Goal: Communication & Community: Share content

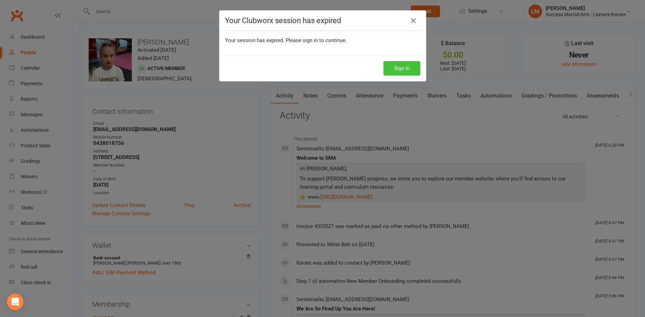
click at [406, 66] on button "Sign In" at bounding box center [402, 68] width 37 height 15
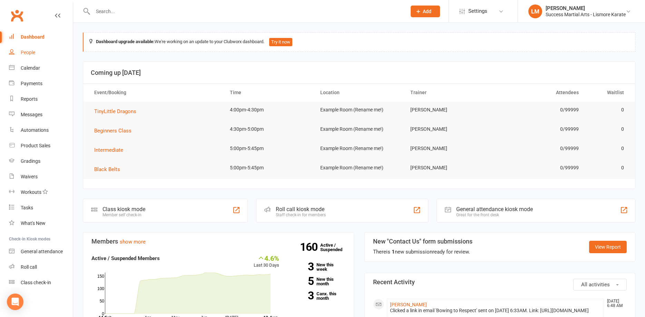
click at [30, 52] on div "People" at bounding box center [28, 53] width 15 height 6
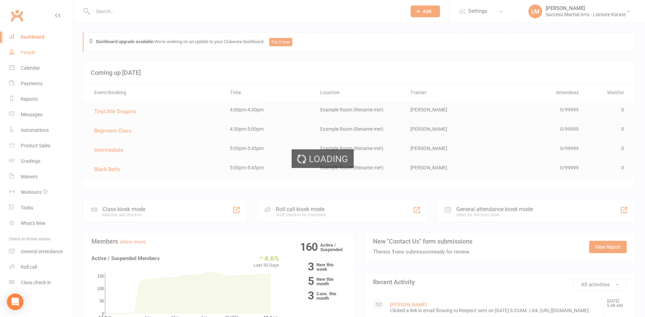
select select "100"
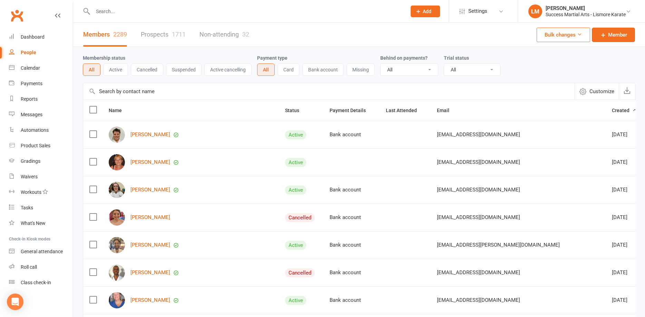
click at [170, 36] on link "Prospects 1711" at bounding box center [163, 35] width 45 height 24
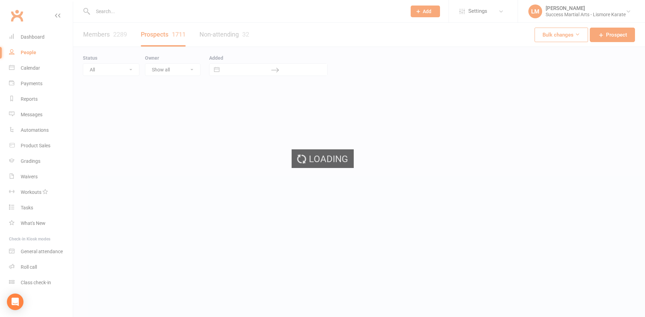
select select "100"
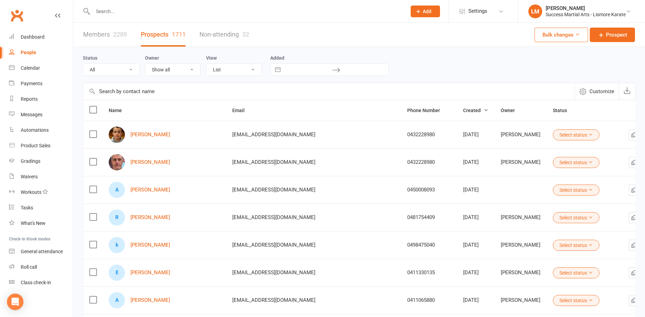
click at [98, 35] on link "Members 2289" at bounding box center [105, 35] width 44 height 24
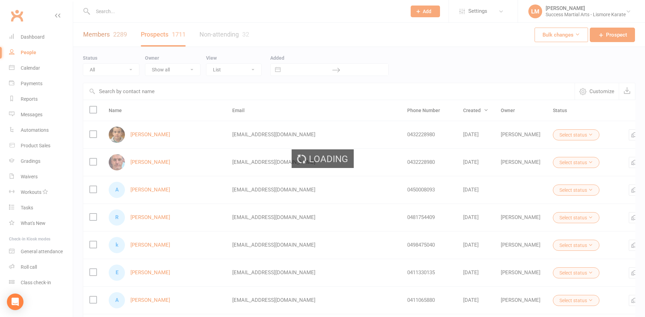
select select "100"
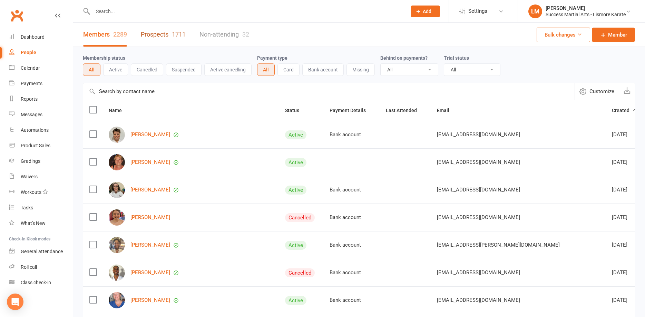
click at [157, 35] on link "Prospects 1711" at bounding box center [163, 35] width 45 height 24
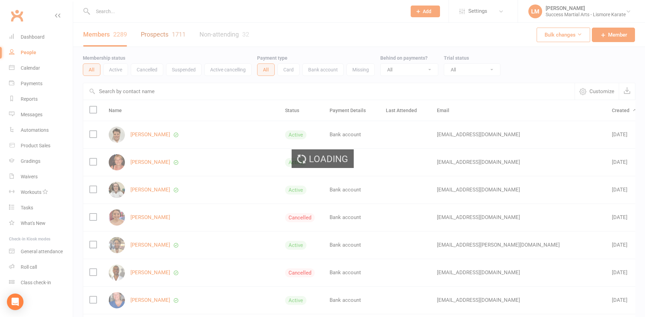
select select "100"
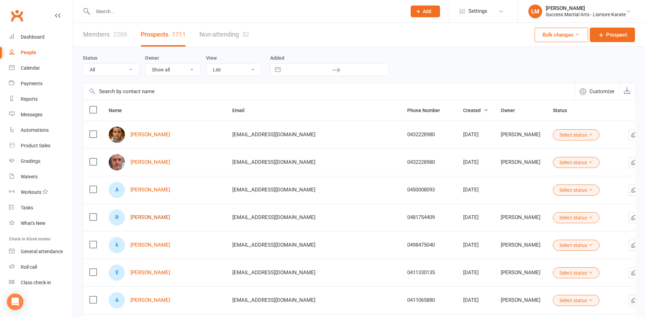
click at [151, 216] on link "[PERSON_NAME]" at bounding box center [151, 218] width 40 height 6
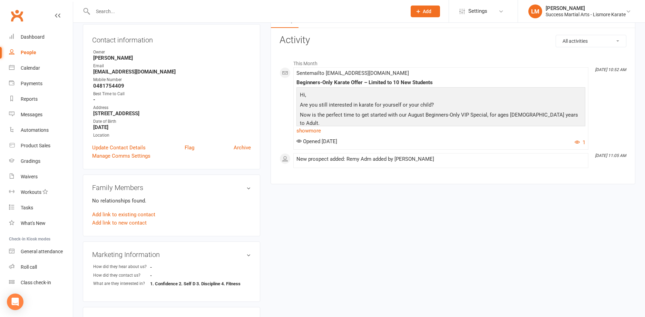
scroll to position [70, 0]
click at [309, 132] on link "show more" at bounding box center [441, 131] width 289 height 10
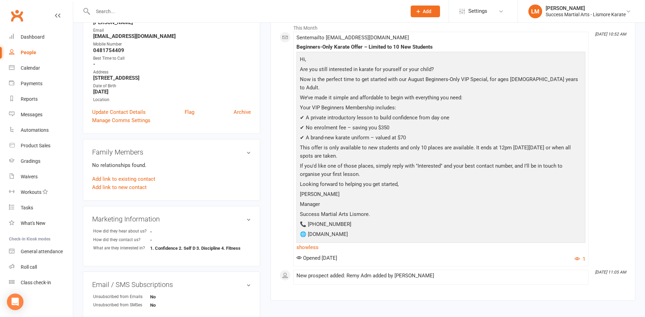
scroll to position [0, 0]
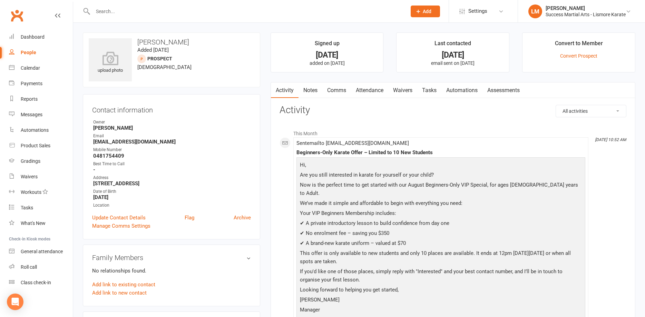
click at [22, 54] on div "People" at bounding box center [29, 53] width 16 height 6
select select "100"
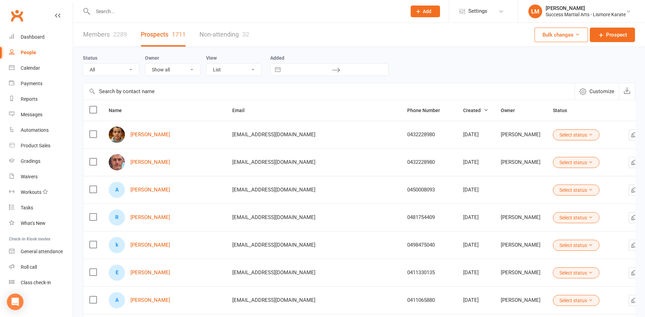
click at [99, 35] on link "Members 2289" at bounding box center [105, 35] width 44 height 24
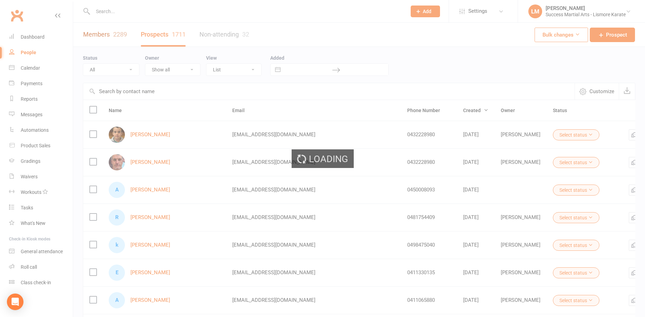
select select "100"
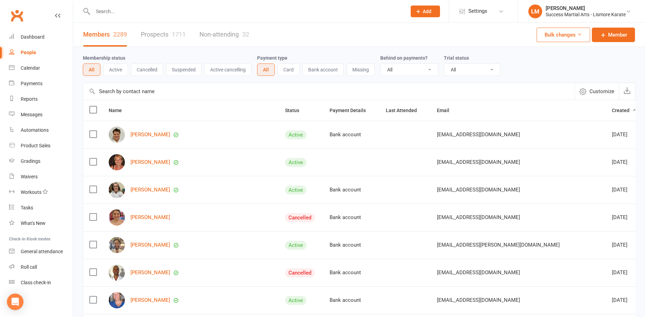
click at [612, 111] on span "Created" at bounding box center [624, 111] width 25 height 6
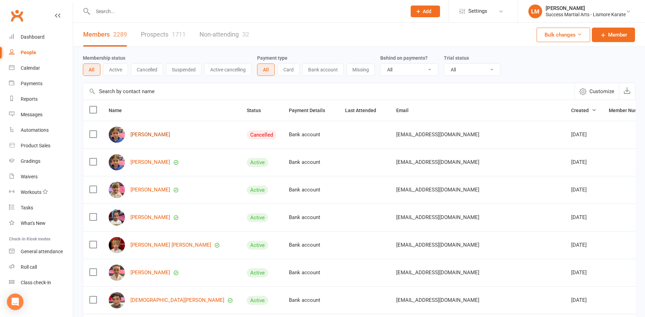
click at [155, 136] on link "[PERSON_NAME]" at bounding box center [151, 135] width 40 height 6
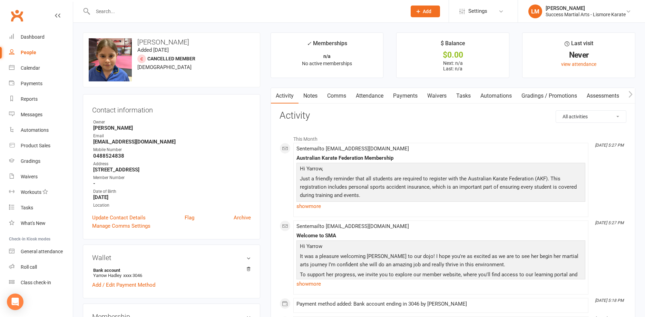
click at [406, 97] on link "Payments" at bounding box center [406, 96] width 34 height 16
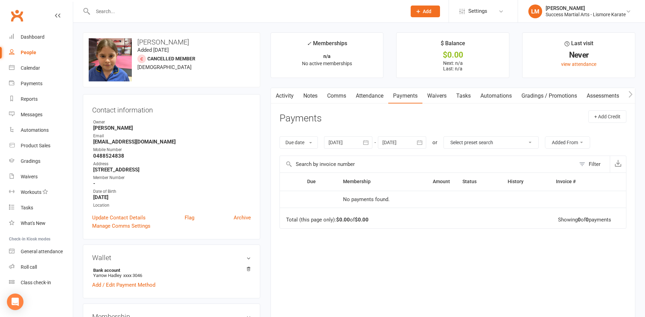
click at [408, 96] on link "Payments" at bounding box center [406, 96] width 34 height 16
click at [138, 7] on input "text" at bounding box center [246, 12] width 311 height 10
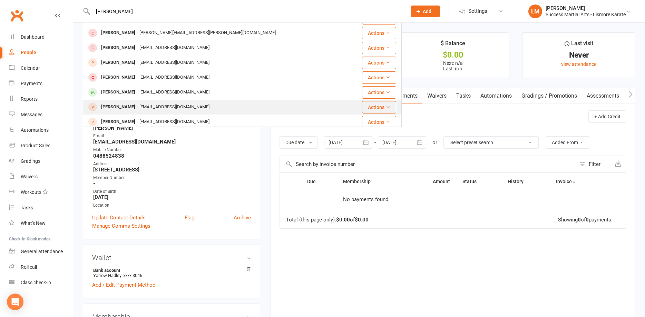
scroll to position [37, 0]
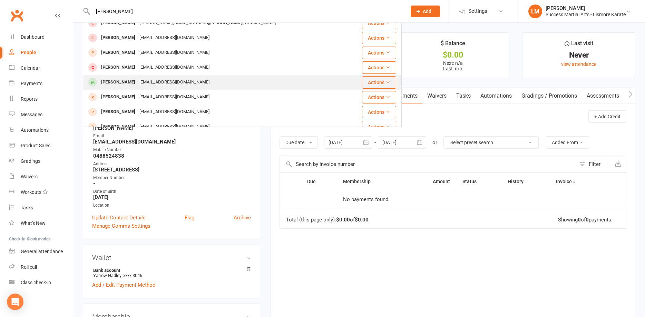
type input "[PERSON_NAME]"
click at [111, 83] on div "[PERSON_NAME]" at bounding box center [118, 82] width 38 height 10
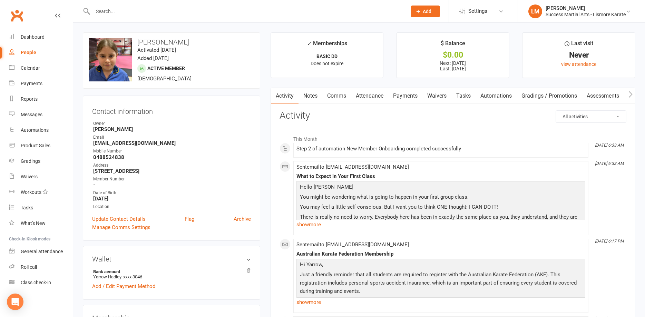
click at [403, 97] on link "Payments" at bounding box center [406, 96] width 34 height 16
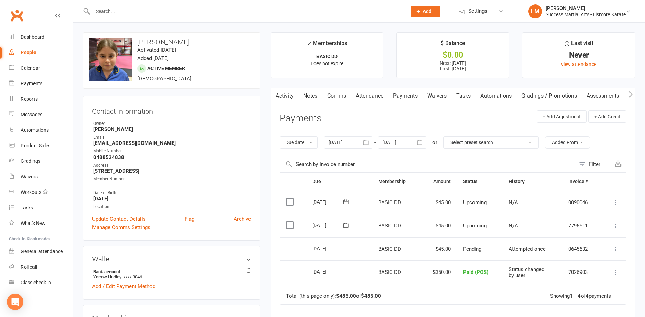
drag, startPoint x: 109, startPoint y: 5, endPoint x: 111, endPoint y: 17, distance: 11.4
click at [109, 6] on div at bounding box center [242, 11] width 319 height 22
click at [112, 16] on input "text" at bounding box center [246, 12] width 311 height 10
type input "w"
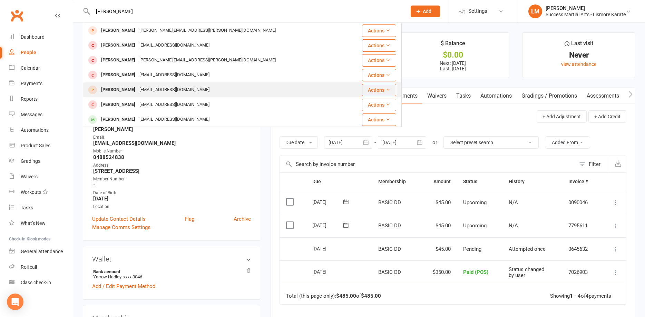
scroll to position [37, 0]
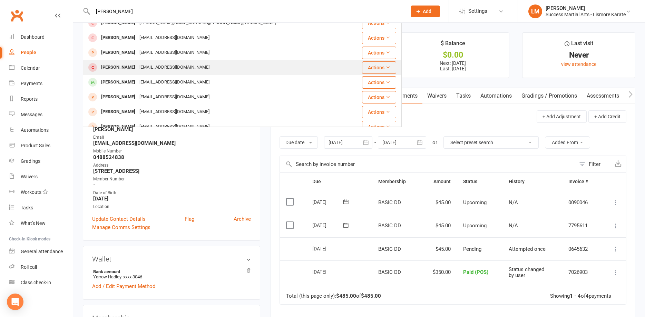
type input "[PERSON_NAME]"
click at [118, 67] on div "[PERSON_NAME]" at bounding box center [118, 68] width 38 height 10
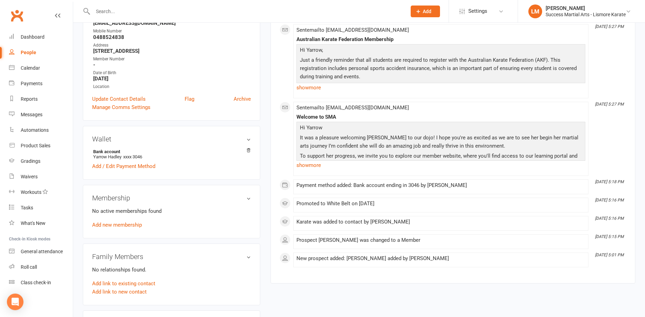
scroll to position [35, 0]
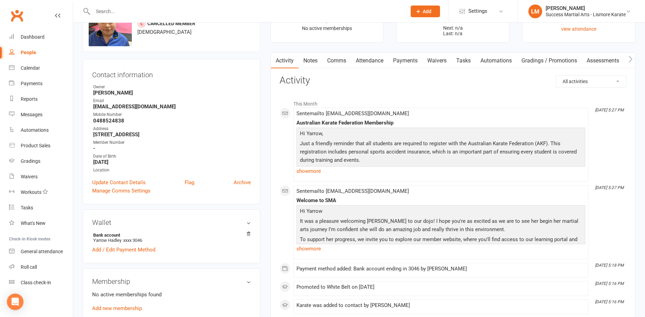
click at [406, 59] on link "Payments" at bounding box center [406, 61] width 34 height 16
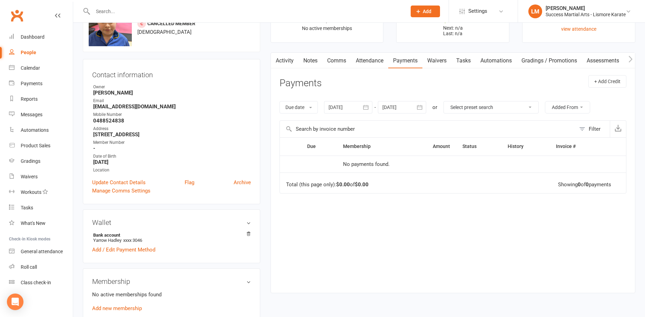
click at [365, 60] on link "Attendance" at bounding box center [369, 61] width 37 height 16
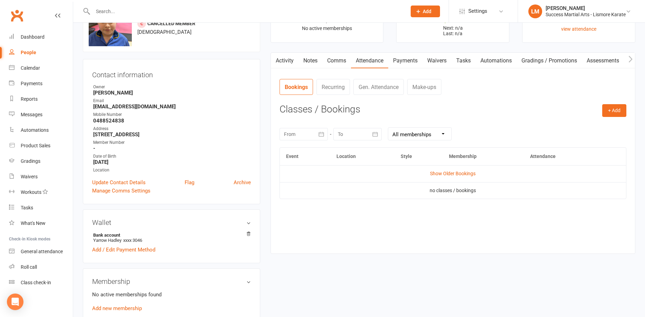
click at [288, 60] on link "Activity" at bounding box center [285, 61] width 28 height 16
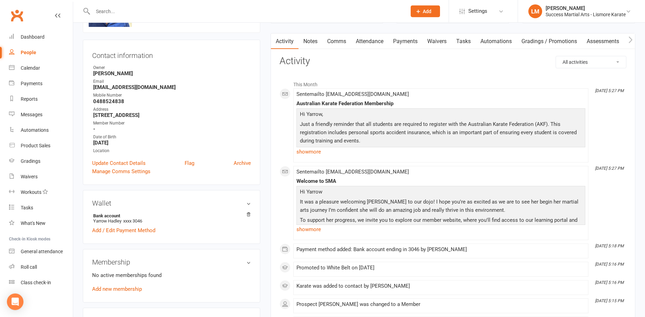
scroll to position [70, 0]
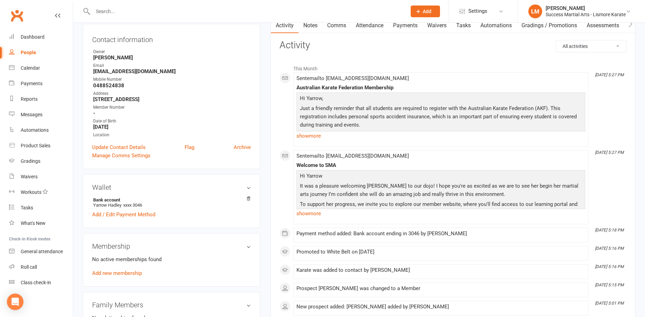
click at [252, 199] on div "Wallet Bank account Yarrow Hadley xxxx 3046 Add / Edit Payment Method" at bounding box center [172, 201] width 178 height 54
drag, startPoint x: 242, startPoint y: 148, endPoint x: 229, endPoint y: 193, distance: 46.9
click at [201, 215] on aside "upload photo change photo [PERSON_NAME] Added [DATE] Cancelled member [DEMOGRAP…" at bounding box center [172, 274] width 178 height 624
drag, startPoint x: 219, startPoint y: 205, endPoint x: 245, endPoint y: 195, distance: 27.9
click at [221, 204] on li "Bank account Yarrow Hadley xxxx 3046" at bounding box center [171, 203] width 159 height 12
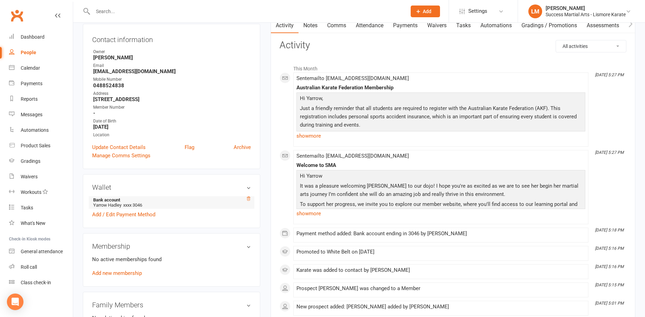
click at [248, 199] on icon at bounding box center [248, 199] width 5 height 5
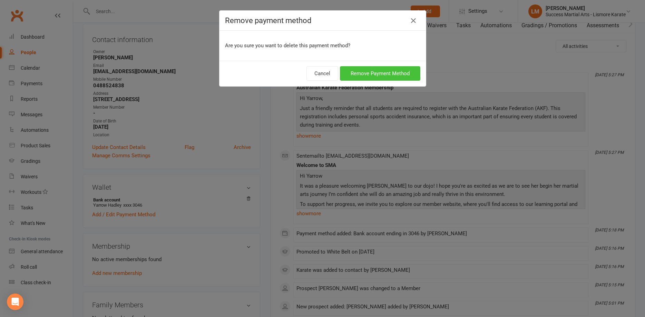
click at [377, 74] on button "Remove Payment Method" at bounding box center [380, 73] width 80 height 15
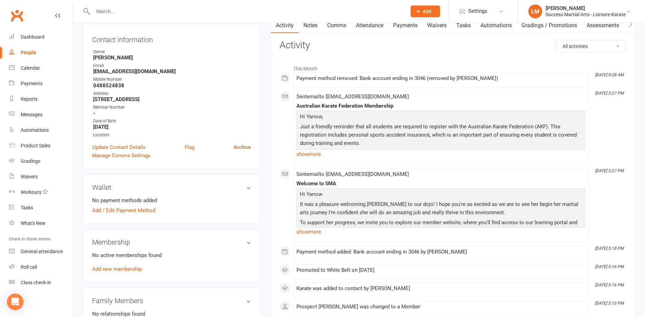
click at [242, 147] on link "Archive" at bounding box center [242, 147] width 17 height 8
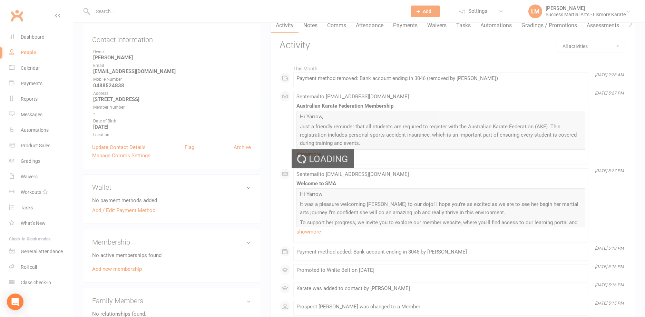
select select "100"
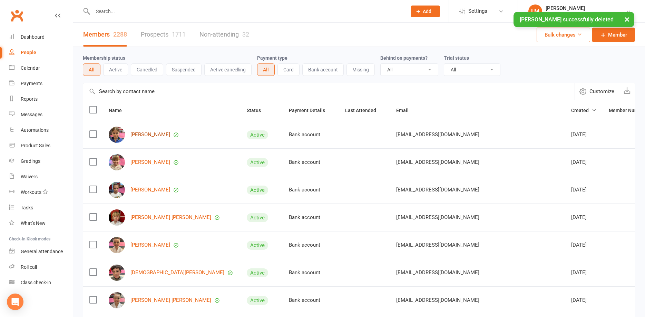
click at [147, 133] on link "[PERSON_NAME]" at bounding box center [151, 135] width 40 height 6
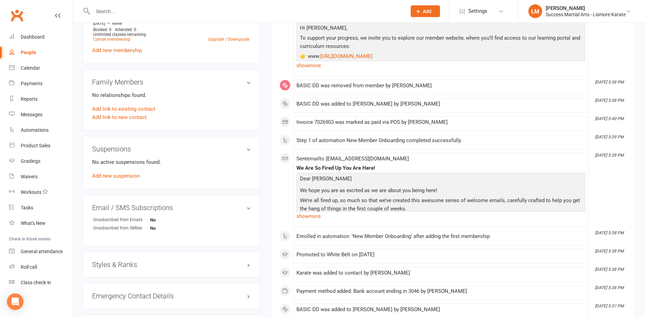
scroll to position [317, 0]
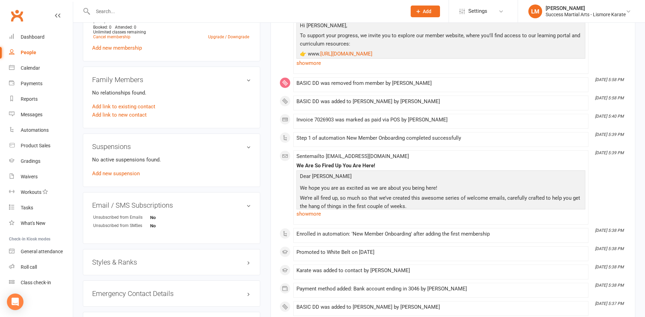
click at [124, 265] on h3 "Styles & Ranks" at bounding box center [171, 263] width 159 height 8
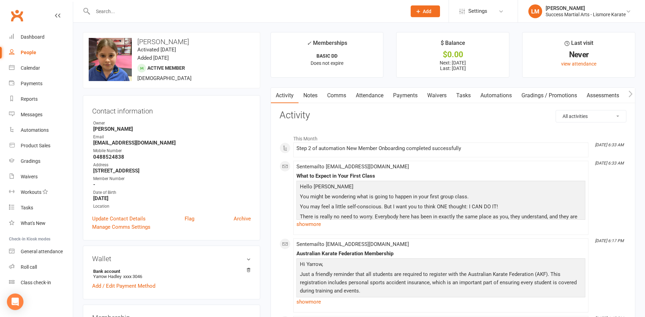
scroll to position [0, 0]
click at [28, 116] on div "Messages" at bounding box center [32, 115] width 22 height 6
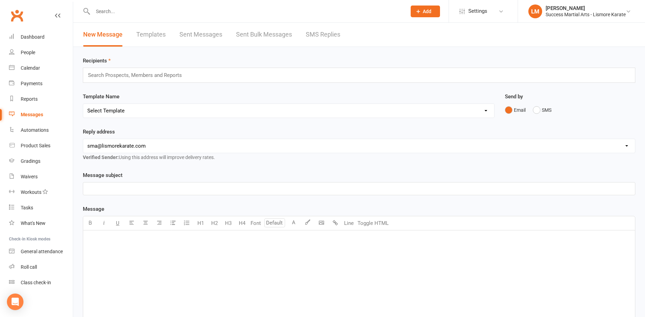
click at [149, 35] on link "Templates" at bounding box center [150, 35] width 29 height 24
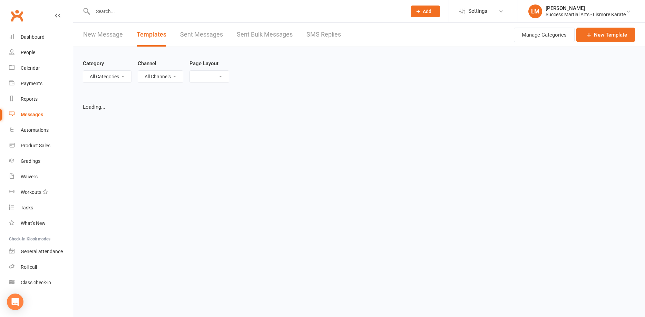
select select "list"
select select "100"
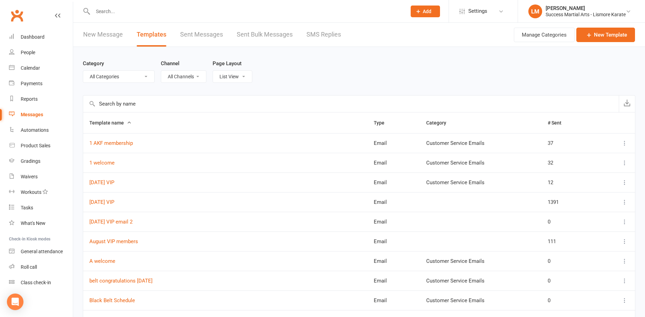
click at [96, 31] on link "New Message" at bounding box center [103, 35] width 40 height 24
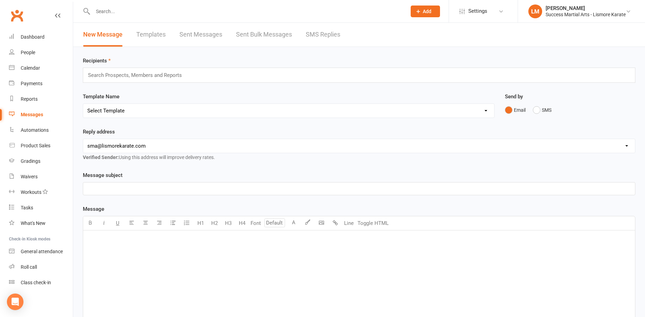
click at [83, 104] on select "Select Template [Email] 1 AKF membership [Email] 1 welcome [Email] [DATE] VIP […" at bounding box center [288, 111] width 411 height 14
select select "69"
click option "[Email] PNO Email 1" at bounding box center [0, 0] width 0 height 0
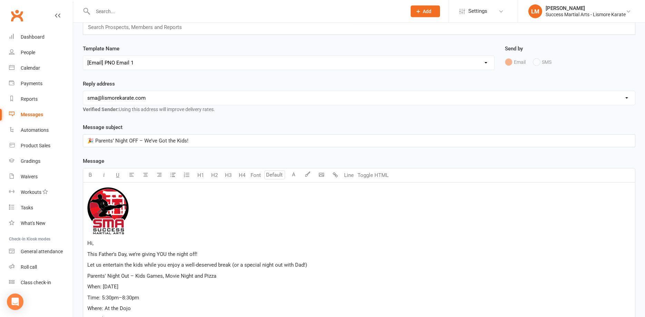
scroll to position [141, 0]
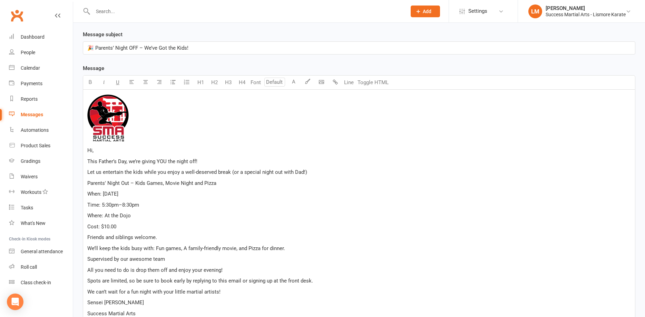
click at [93, 150] on span "Hi," at bounding box center [90, 150] width 6 height 6
drag, startPoint x: 93, startPoint y: 151, endPoint x: 77, endPoint y: 151, distance: 16.2
click at [83, 151] on div "﻿ Hi, This Father’s Day, we’re giving YOU the night off! Let us entertain the k…" at bounding box center [359, 206] width 553 height 233
click at [183, 163] on span "This Father’s Day, we’re giving YOU the night off!" at bounding box center [142, 162] width 110 height 6
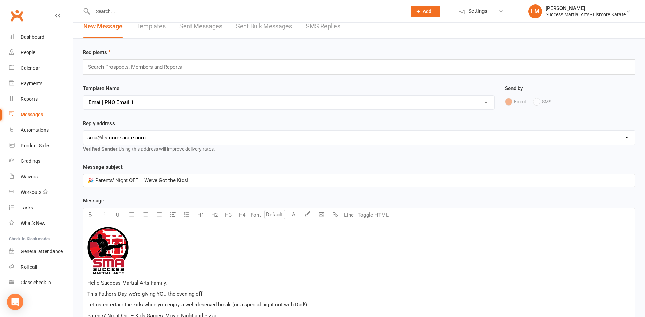
scroll to position [0, 0]
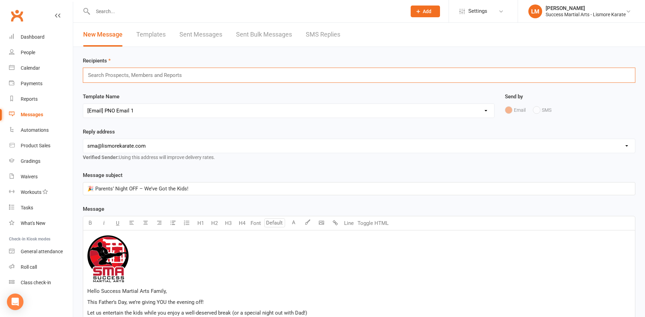
drag, startPoint x: 94, startPoint y: 74, endPoint x: 90, endPoint y: 75, distance: 3.5
click at [94, 74] on input "text" at bounding box center [137, 75] width 101 height 9
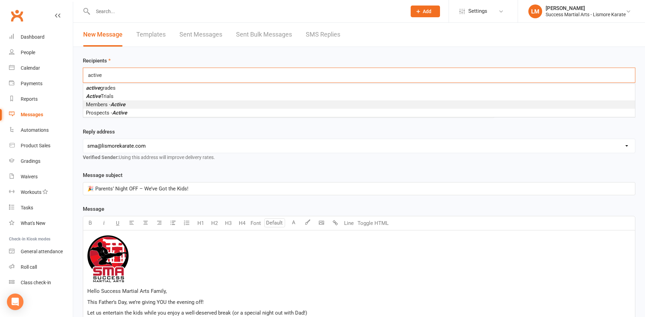
type input "active"
click at [104, 105] on span "Members - Active" at bounding box center [105, 105] width 39 height 6
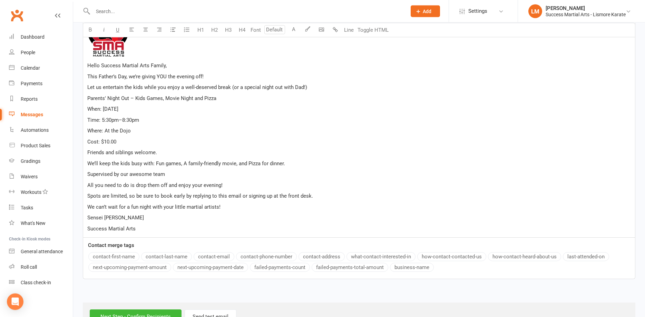
scroll to position [251, 0]
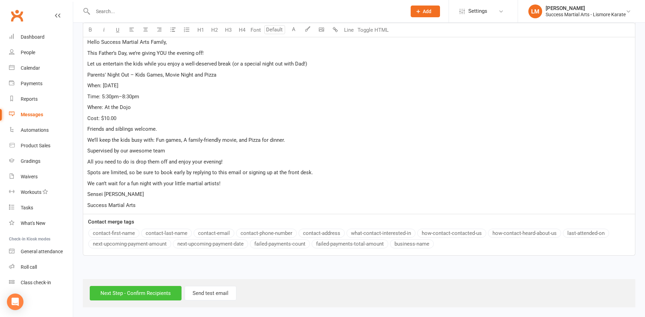
click at [123, 295] on input "Next Step - Confirm Recipients" at bounding box center [136, 293] width 92 height 15
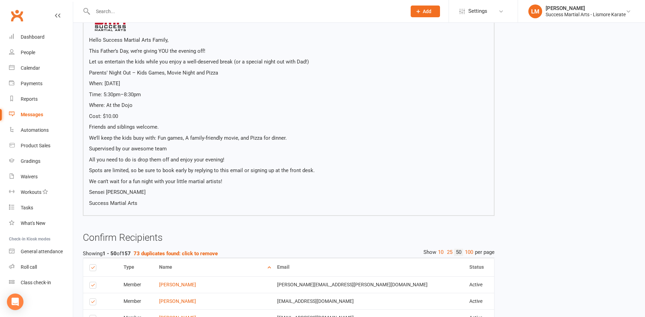
scroll to position [247, 0]
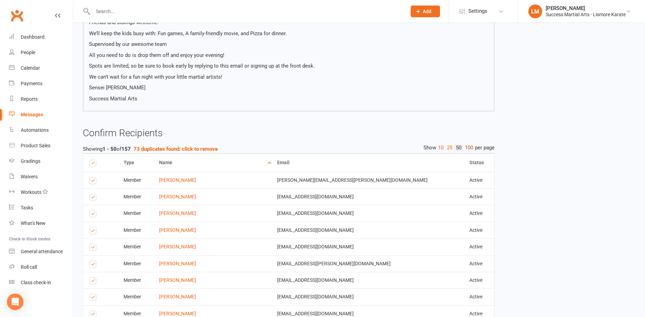
click at [470, 148] on link "100" at bounding box center [469, 147] width 12 height 7
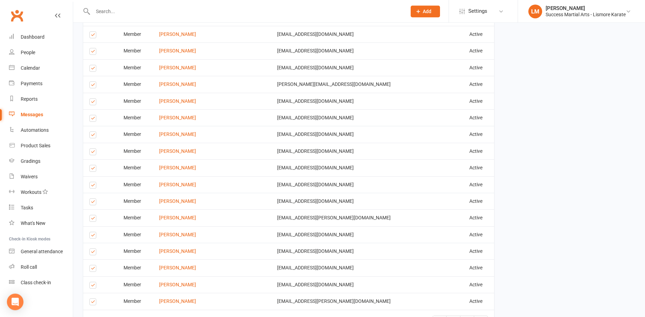
scroll to position [1832, 0]
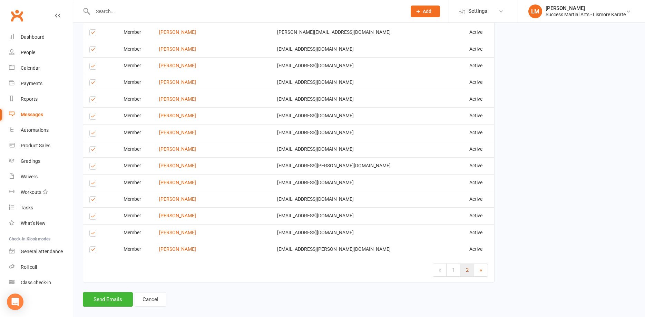
click at [466, 272] on link "2" at bounding box center [468, 270] width 14 height 12
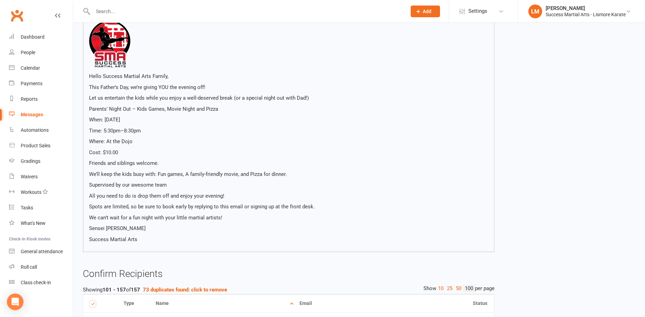
scroll to position [247, 0]
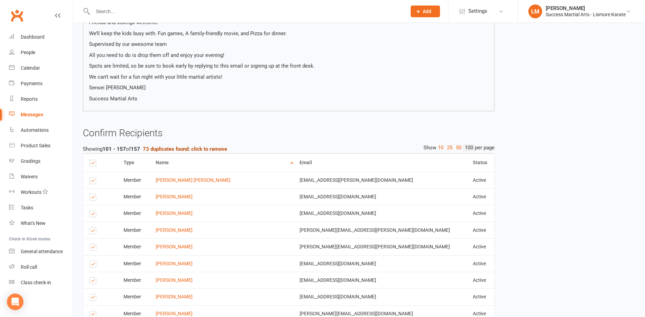
click at [171, 150] on strong "73 duplicates found: click to remove" at bounding box center [185, 149] width 84 height 6
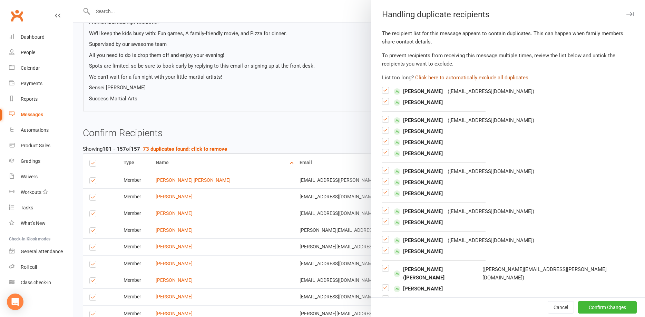
click at [451, 77] on button "Click here to automatically exclude all duplicates" at bounding box center [471, 78] width 113 height 8
click at [591, 307] on button "Confirm Changes" at bounding box center [607, 308] width 59 height 12
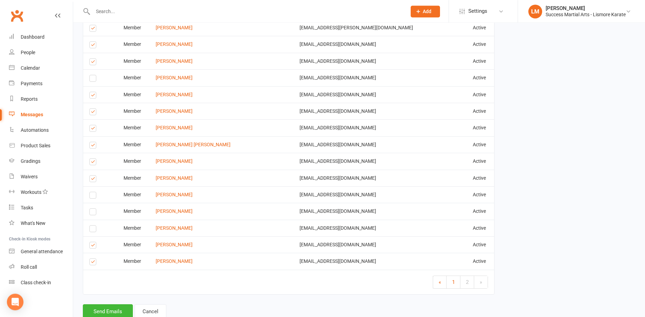
scroll to position [1122, 0]
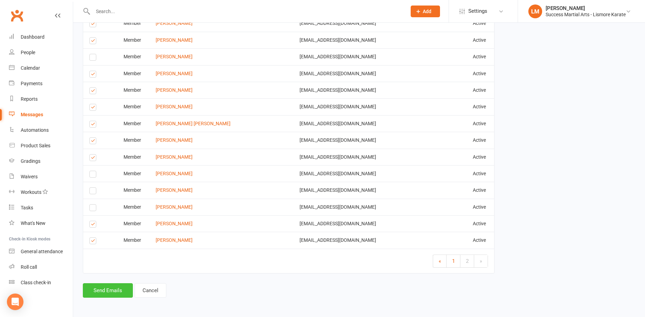
click at [107, 290] on button "Send Emails" at bounding box center [108, 291] width 50 height 15
